Goal: Find specific page/section: Find specific page/section

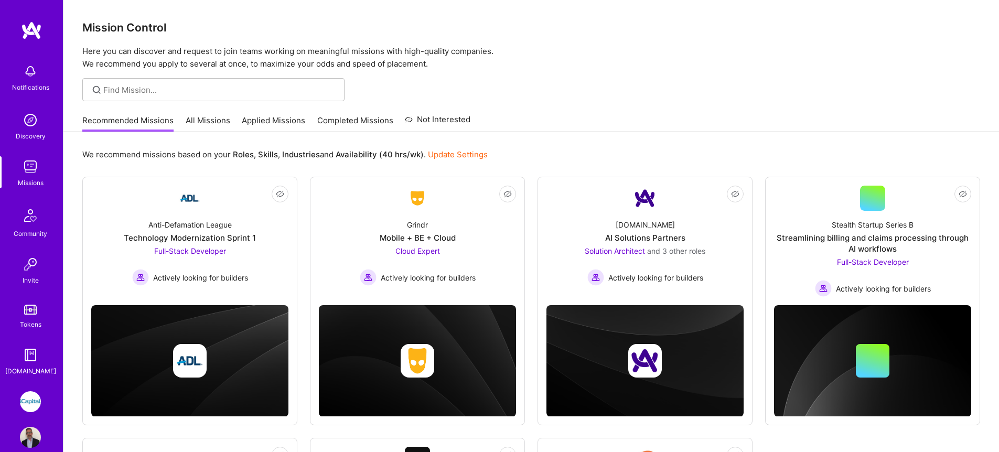
click at [200, 119] on link "All Missions" at bounding box center [208, 123] width 45 height 17
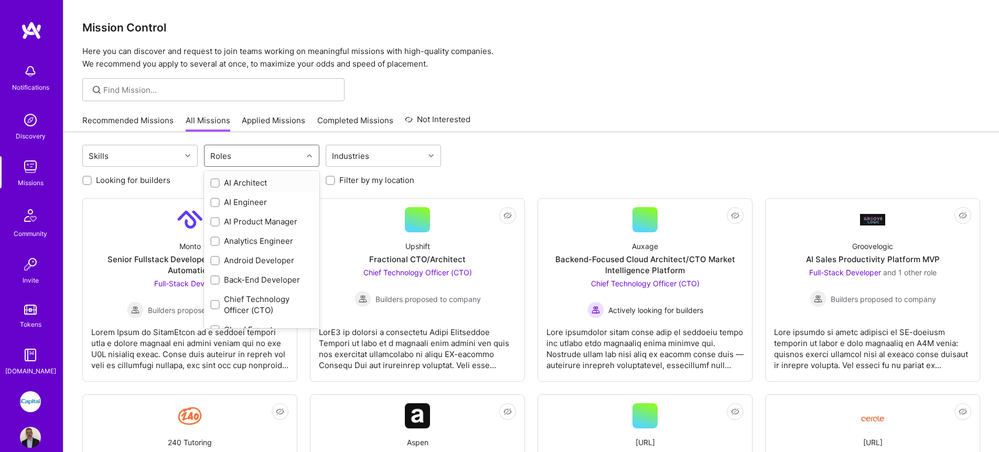
click at [248, 160] on div "Roles" at bounding box center [253, 155] width 98 height 21
click at [268, 275] on div "QA Engineer" at bounding box center [261, 272] width 103 height 11
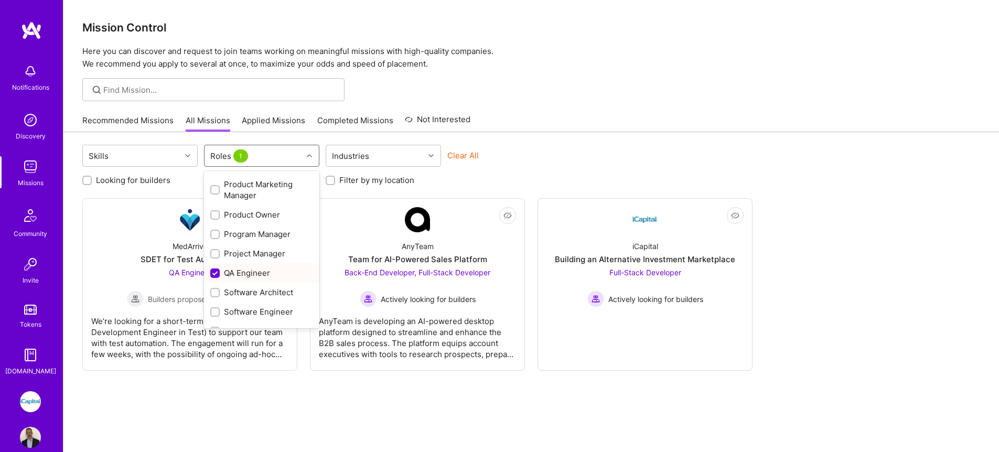
click at [269, 271] on div "QA Engineer" at bounding box center [261, 272] width 103 height 11
checkbox input "false"
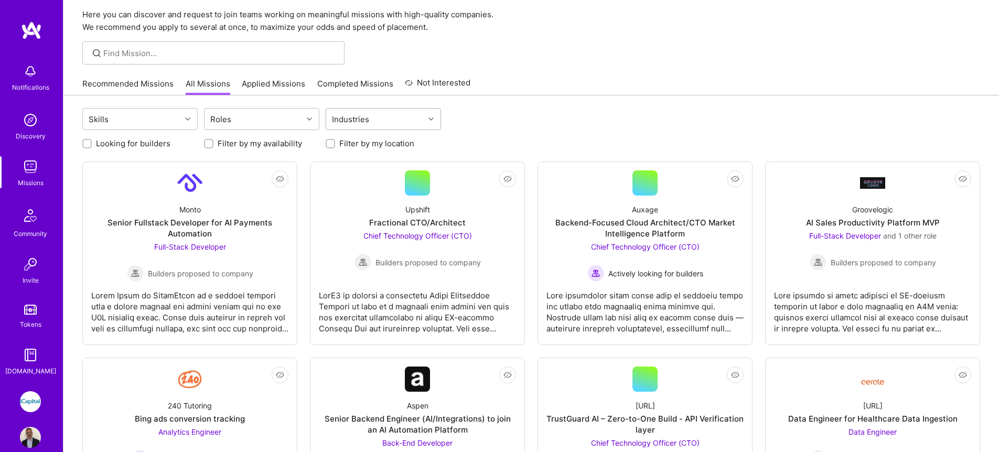
scroll to position [0, 0]
